Goal: Task Accomplishment & Management: Complete application form

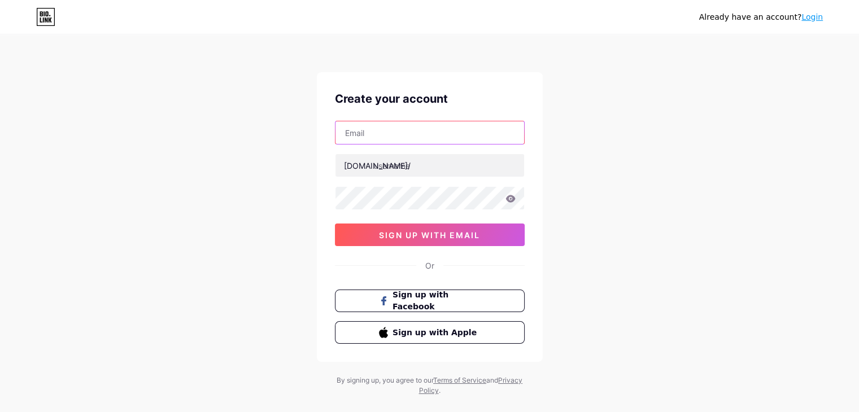
click at [410, 137] on input "text" at bounding box center [429, 132] width 189 height 23
click at [402, 137] on input "text" at bounding box center [429, 132] width 189 height 23
click at [288, 179] on div "Already have an account? Login Create your account [DOMAIN_NAME]/ 0cAFcWeA69Yrv…" at bounding box center [429, 216] width 859 height 432
click at [370, 170] on div "[DOMAIN_NAME]/" at bounding box center [377, 166] width 67 height 12
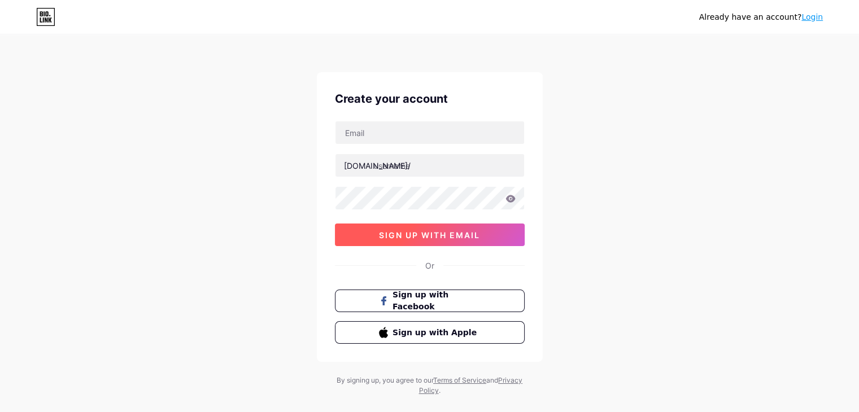
click at [449, 238] on span "sign up with email" at bounding box center [429, 235] width 101 height 10
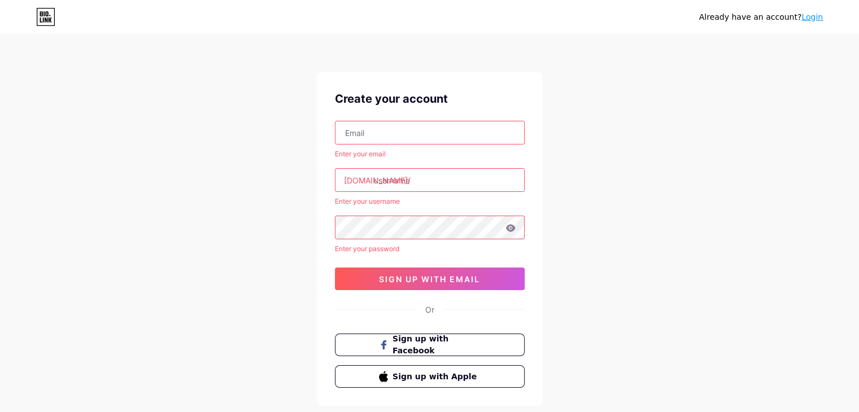
click at [409, 136] on input "text" at bounding box center [429, 132] width 189 height 23
click at [401, 281] on span "sign up with email" at bounding box center [429, 279] width 101 height 10
click at [384, 132] on input "text" at bounding box center [429, 132] width 189 height 23
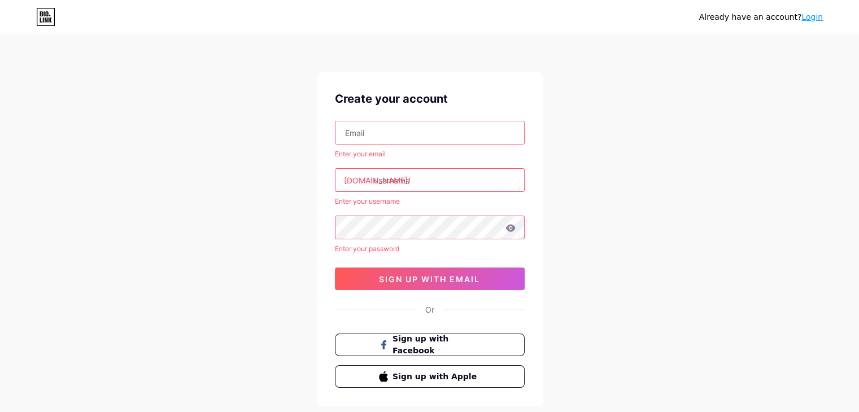
click at [384, 132] on input "text" at bounding box center [429, 132] width 189 height 23
type input "[EMAIL_ADDRESS][DOMAIN_NAME]"
click at [422, 183] on input "text" at bounding box center [429, 180] width 189 height 23
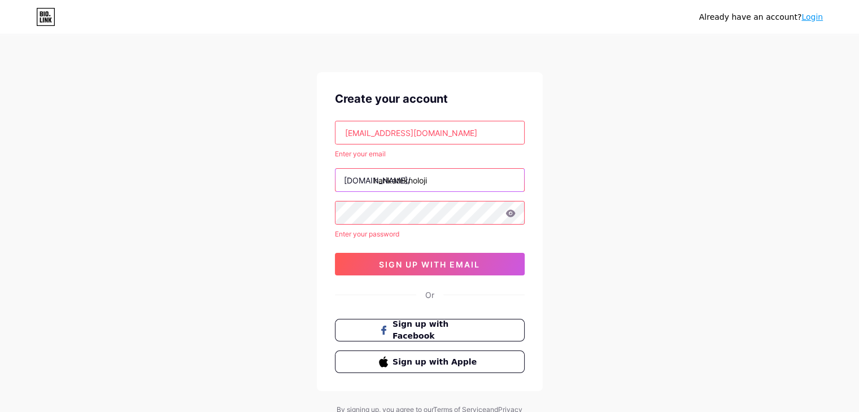
type input "harikateknoloji"
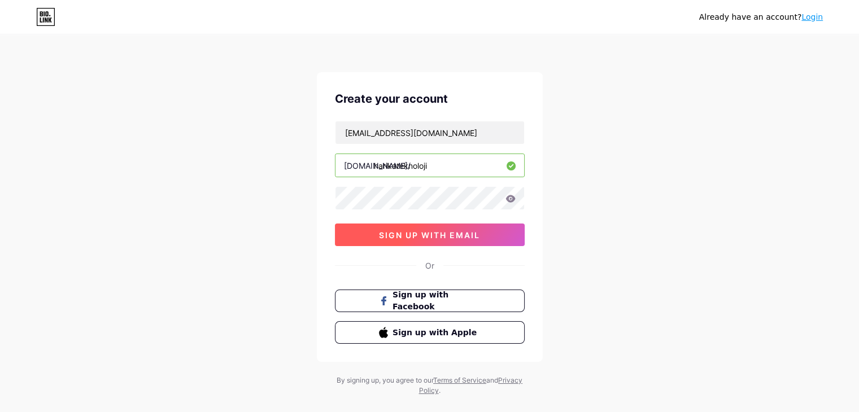
click at [430, 236] on span "sign up with email" at bounding box center [429, 235] width 101 height 10
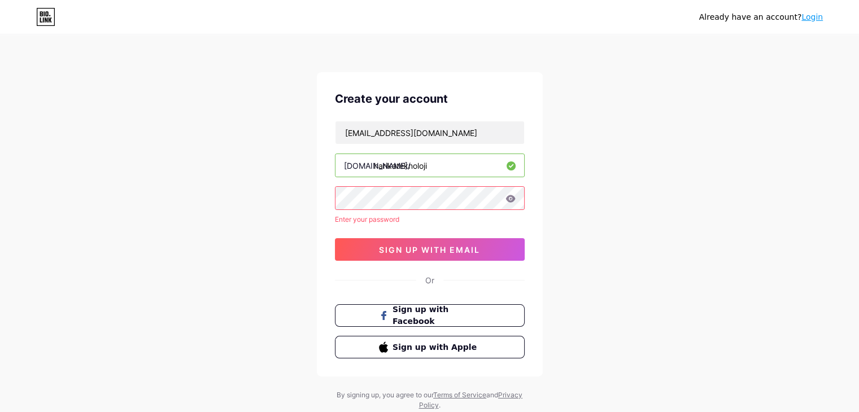
click at [513, 199] on icon at bounding box center [510, 198] width 10 height 7
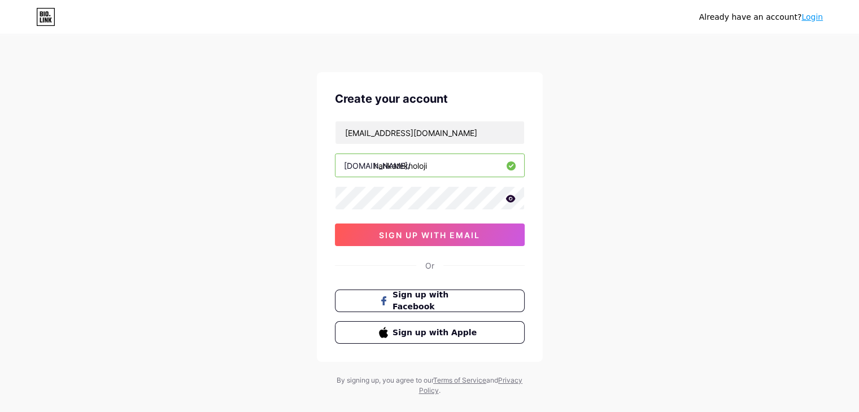
click at [593, 228] on div "Already have an account? Login Create your account [EMAIL_ADDRESS][DOMAIN_NAME]…" at bounding box center [429, 216] width 859 height 432
click at [488, 234] on button "sign up with email" at bounding box center [430, 235] width 190 height 23
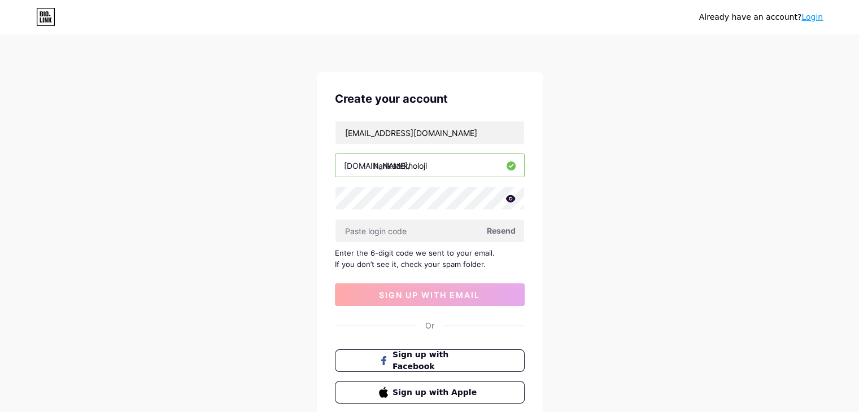
click at [500, 229] on span "Resend" at bounding box center [501, 231] width 29 height 12
click at [404, 233] on input "text" at bounding box center [429, 231] width 189 height 23
click at [418, 134] on input "[EMAIL_ADDRESS][DOMAIN_NAME]" at bounding box center [429, 132] width 189 height 23
click at [478, 133] on input "[EMAIL_ADDRESS][DOMAIN_NAME]" at bounding box center [429, 132] width 189 height 23
click at [514, 198] on icon at bounding box center [510, 198] width 10 height 7
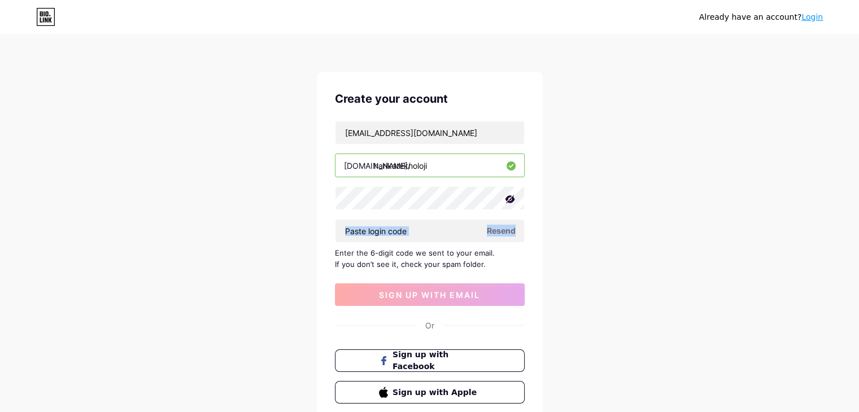
click at [514, 198] on icon at bounding box center [509, 199] width 11 height 11
click at [573, 199] on div "Already have an account? Login Create your account [EMAIL_ADDRESS][DOMAIN_NAME]…" at bounding box center [429, 246] width 859 height 492
